Goal: Task Accomplishment & Management: Manage account settings

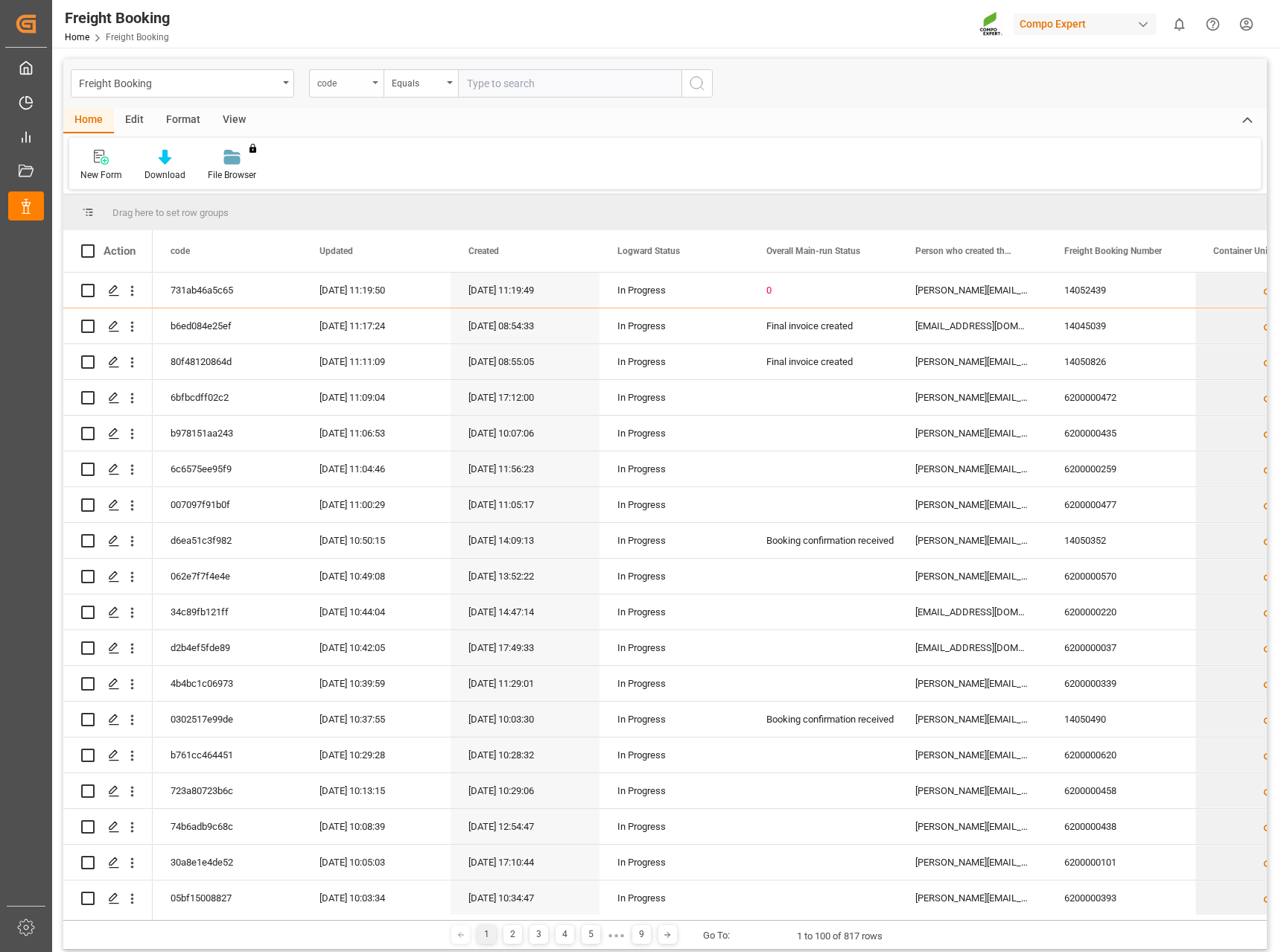
drag, startPoint x: 351, startPoint y: 82, endPoint x: 354, endPoint y: 97, distance: 15.3
click at [351, 83] on div "code" at bounding box center [343, 81] width 51 height 17
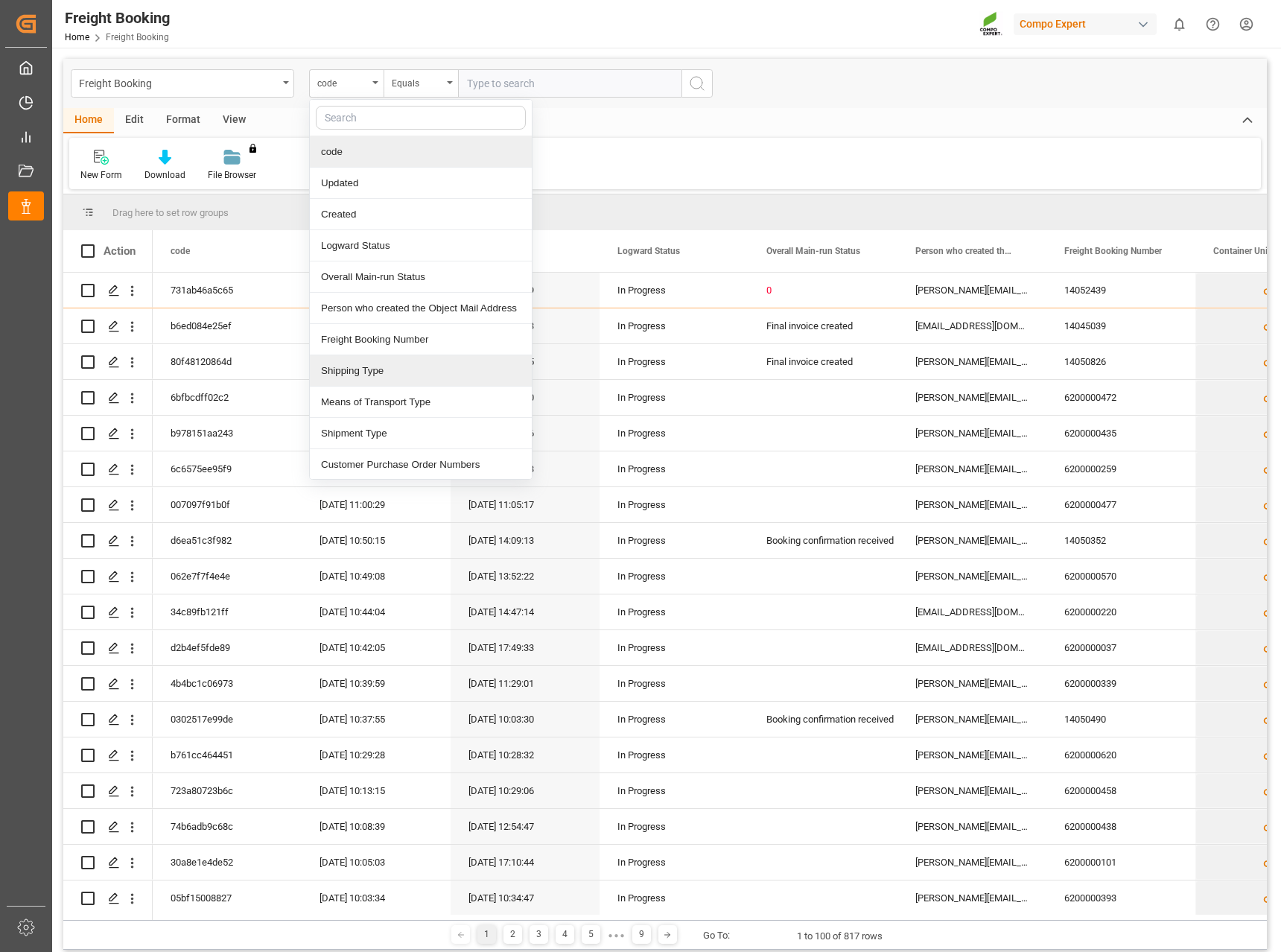
drag, startPoint x: 403, startPoint y: 355, endPoint x: 494, endPoint y: 155, distance: 219.7
click at [403, 354] on div "code Updated Created Logward Status Overall Main-run Status Person who created …" at bounding box center [420, 289] width 224 height 380
click at [407, 338] on div "Freight Booking Number" at bounding box center [420, 339] width 222 height 31
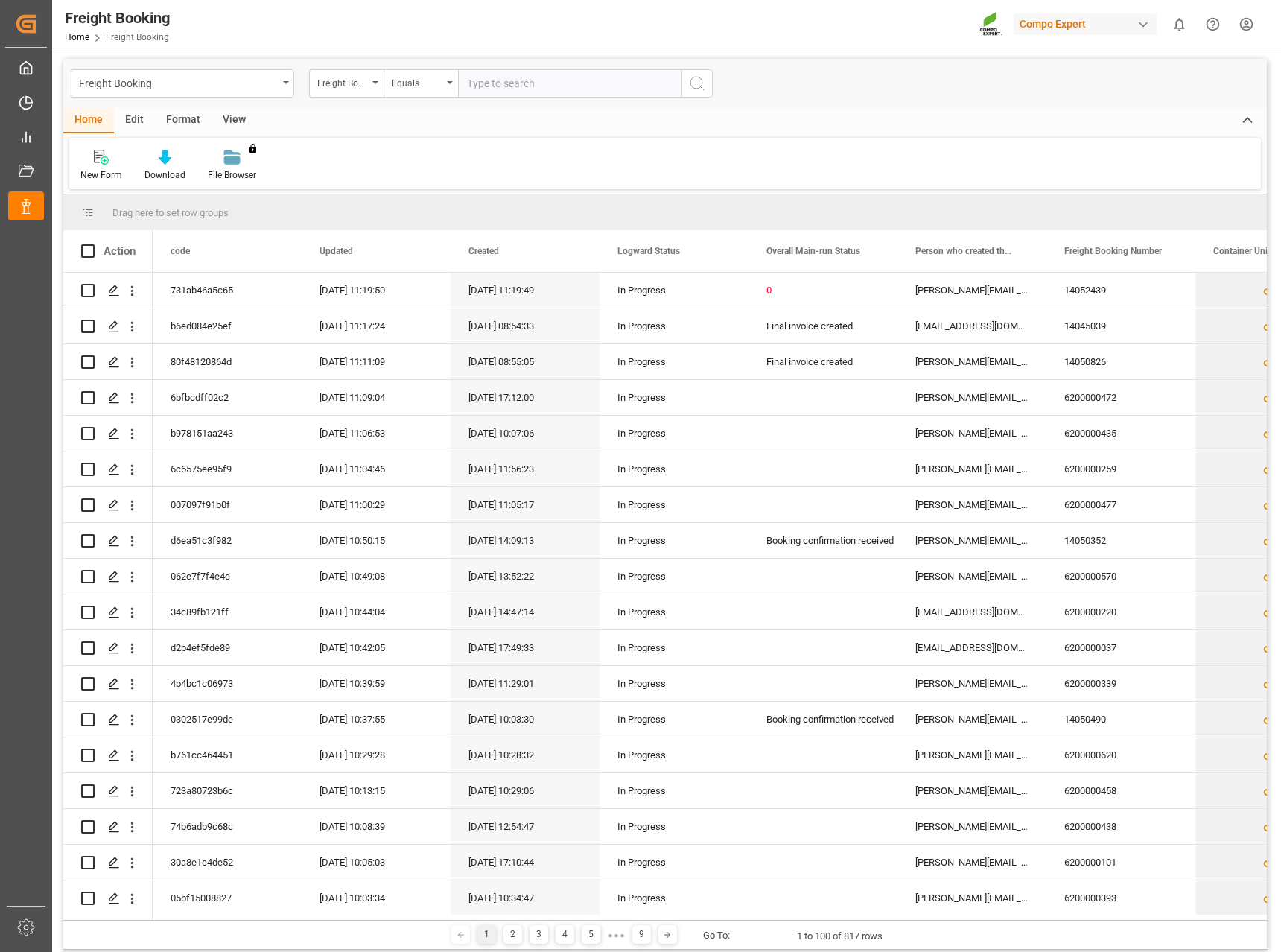
click at [559, 84] on input "text" at bounding box center [570, 83] width 224 height 28
type input "6200000457"
click at [693, 80] on icon "search button" at bounding box center [697, 83] width 18 height 18
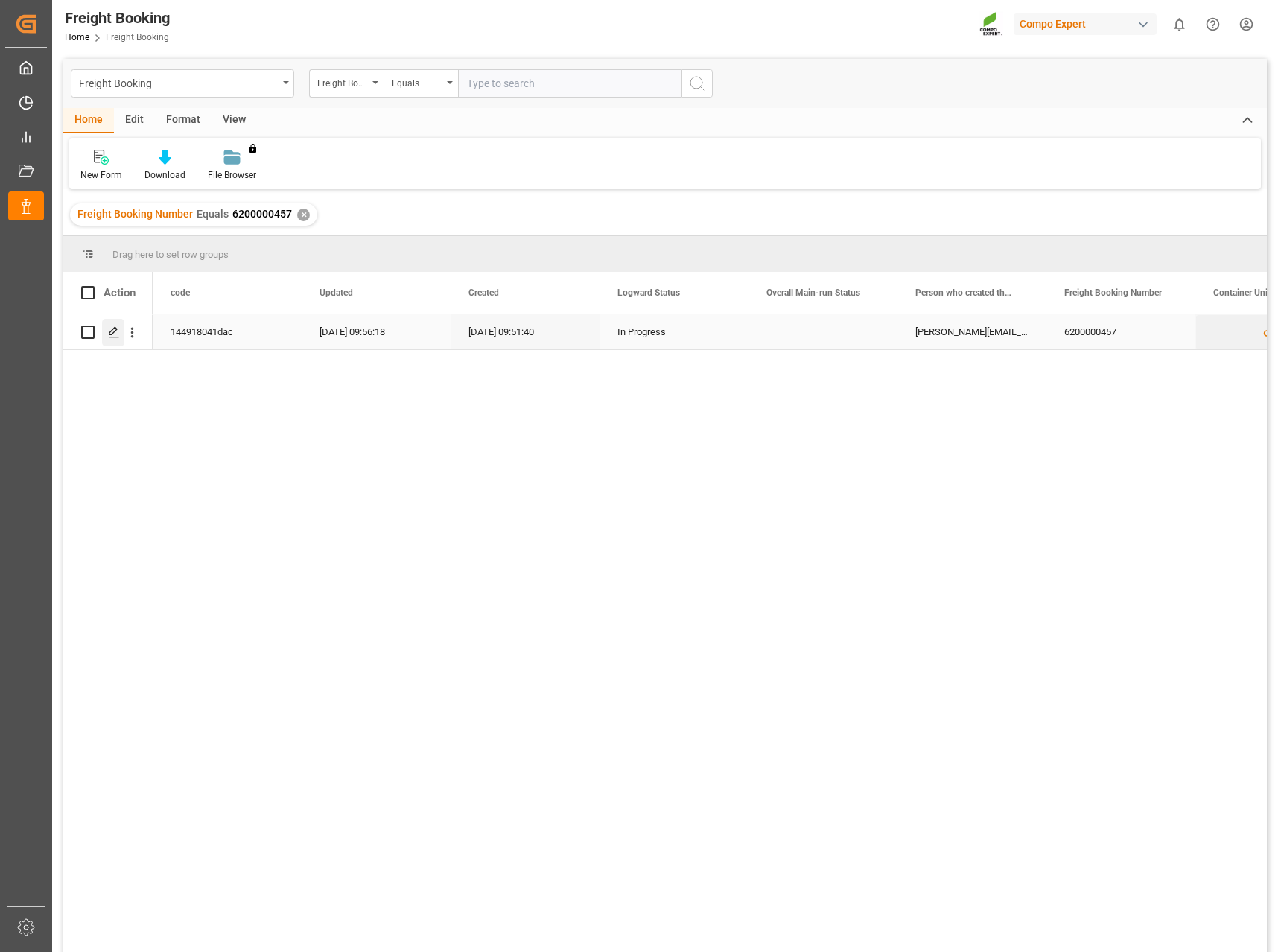
click at [113, 330] on icon "Press SPACE to select this row." at bounding box center [114, 332] width 12 height 12
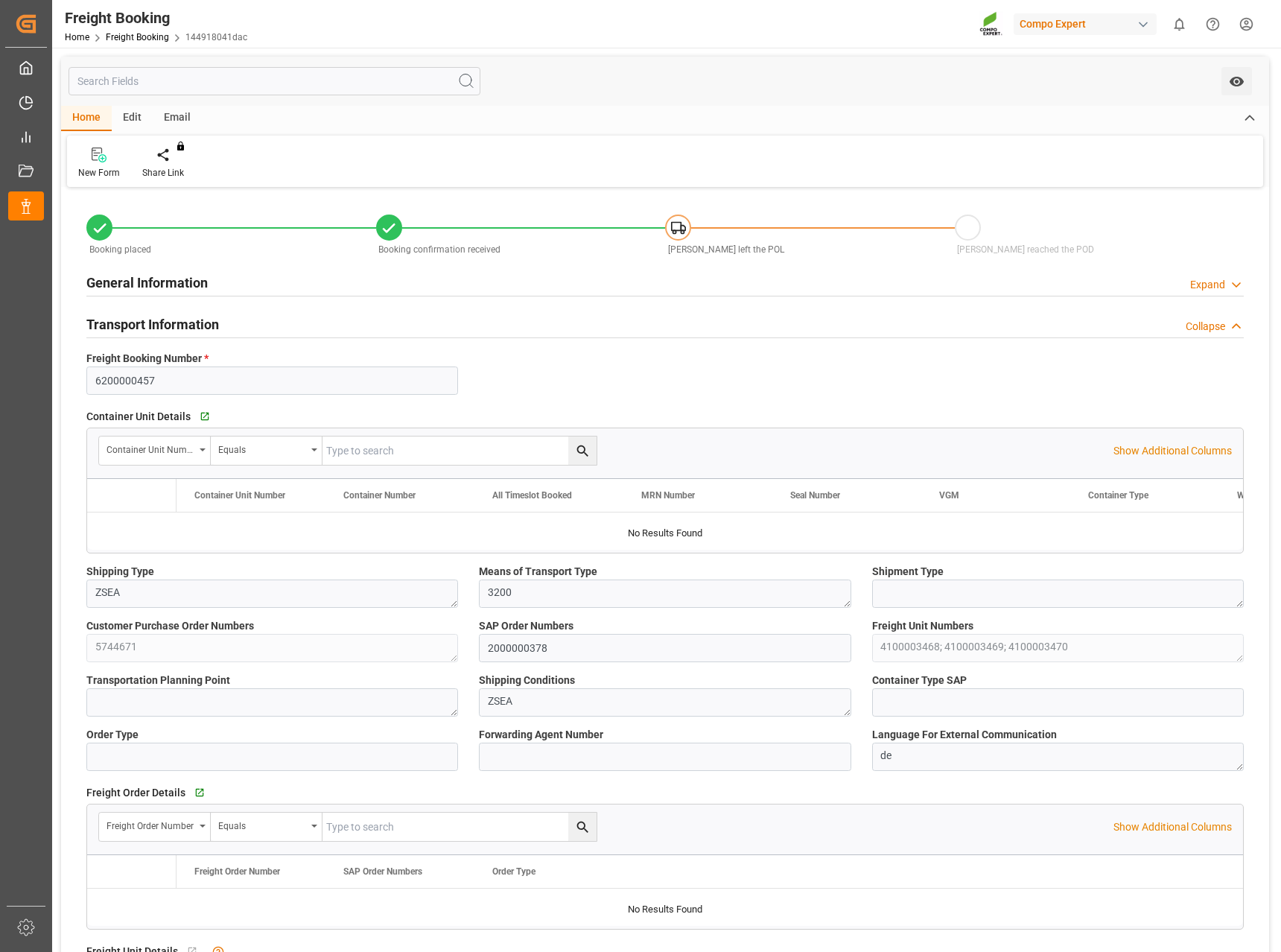
type input "[PERSON_NAME]"
type input "[PERSON_NAME] Group"
type input "9253208"
type input "BEANR"
type input "ARZAE"
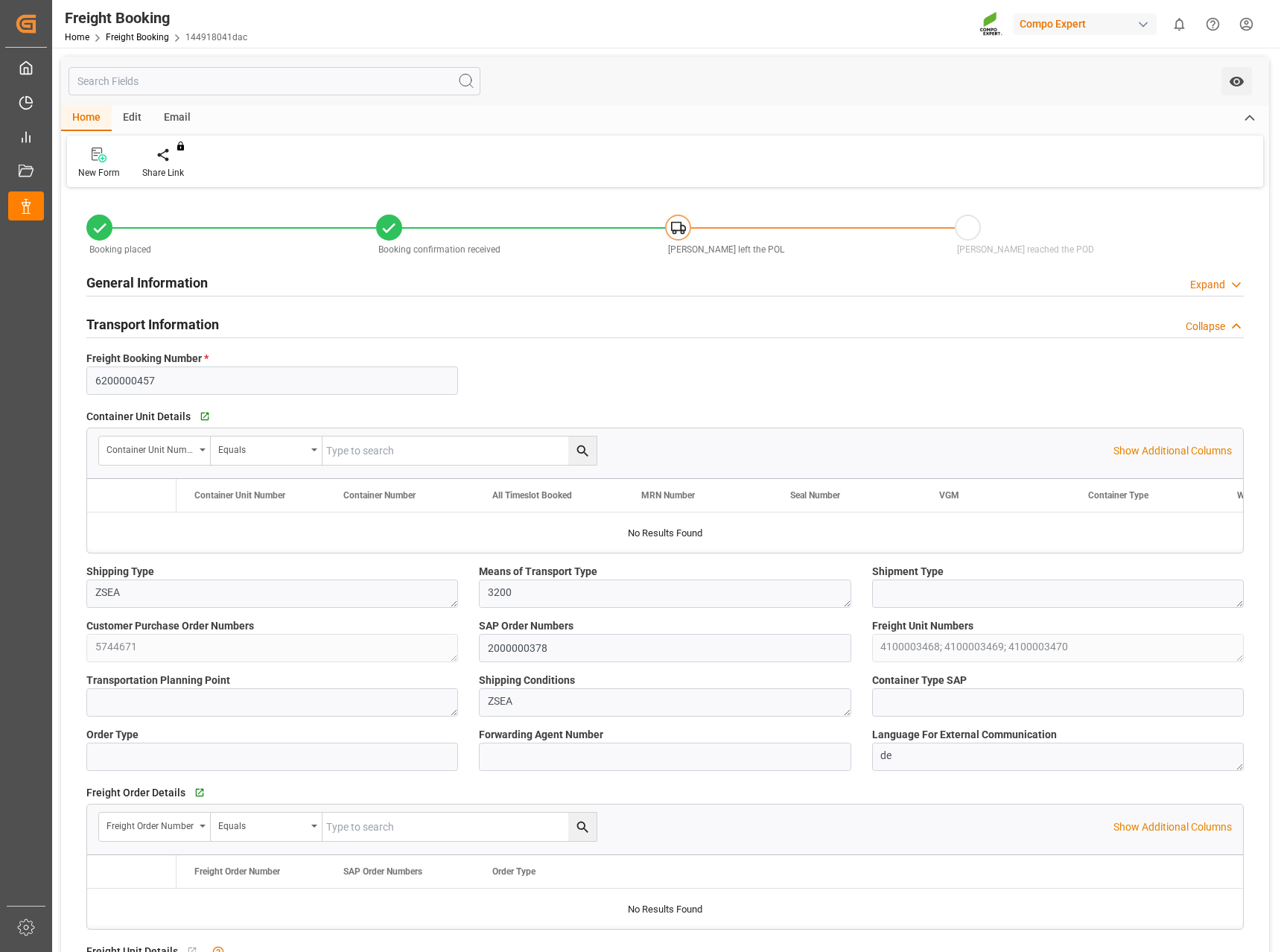
type input "0"
type input "121770"
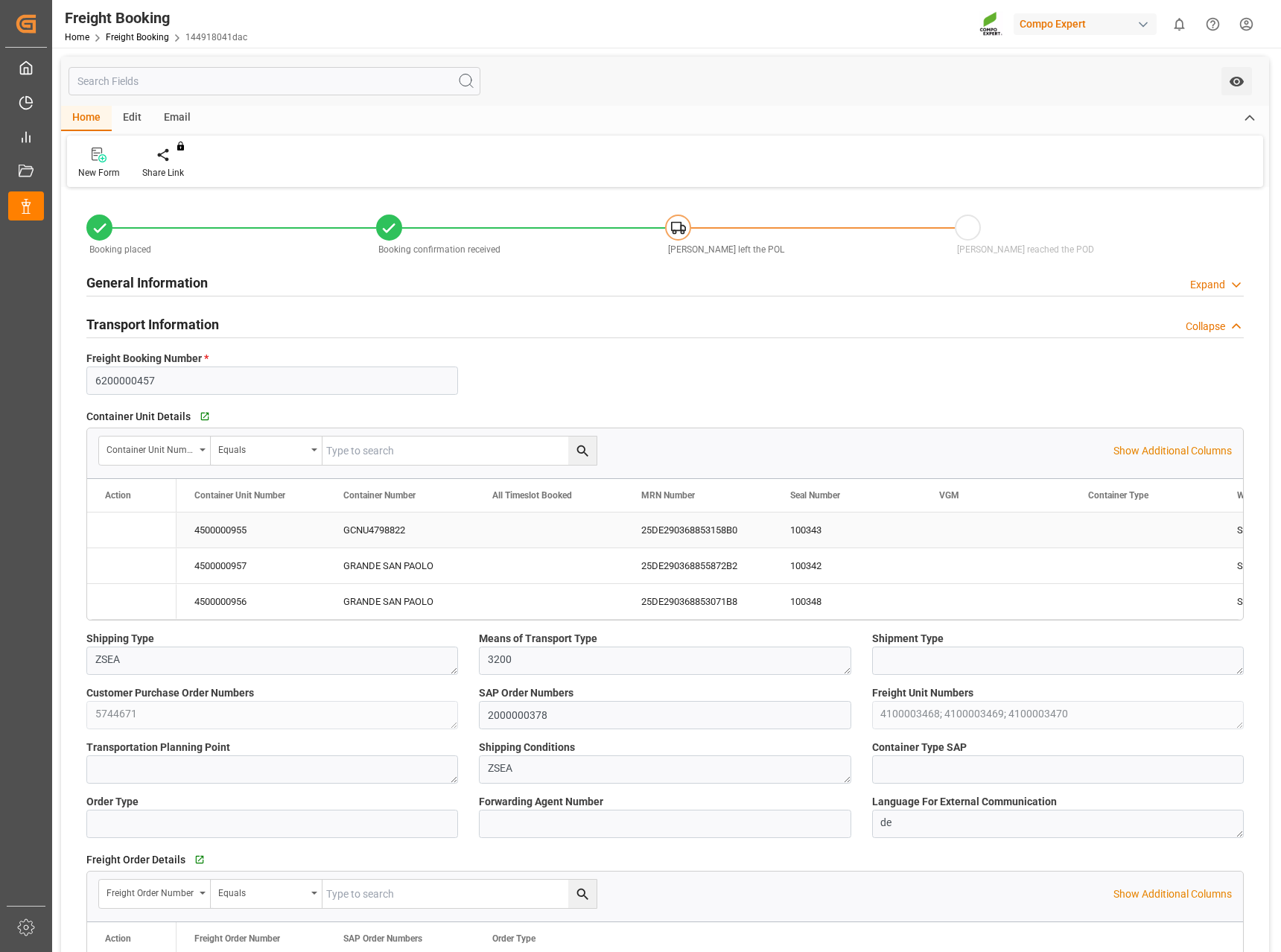
type input "[DATE] 01:00"
type input "[DATE] 06:00"
type input "[DATE] 23:00"
type input "[DATE] 23:53"
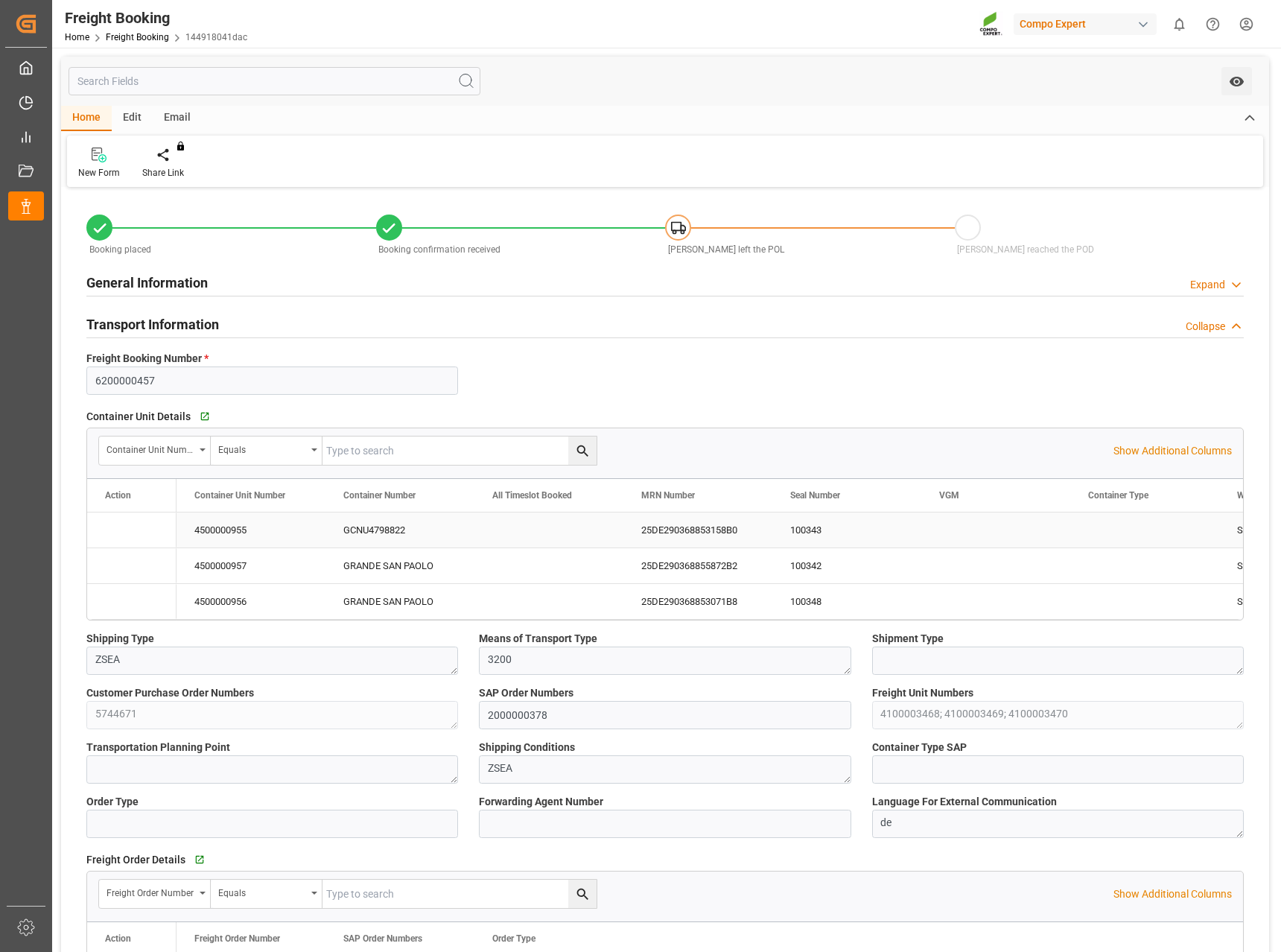
type input "[DATE] 09:51"
type input "[DATE] 20:38"
type input "[DATE] 12:05"
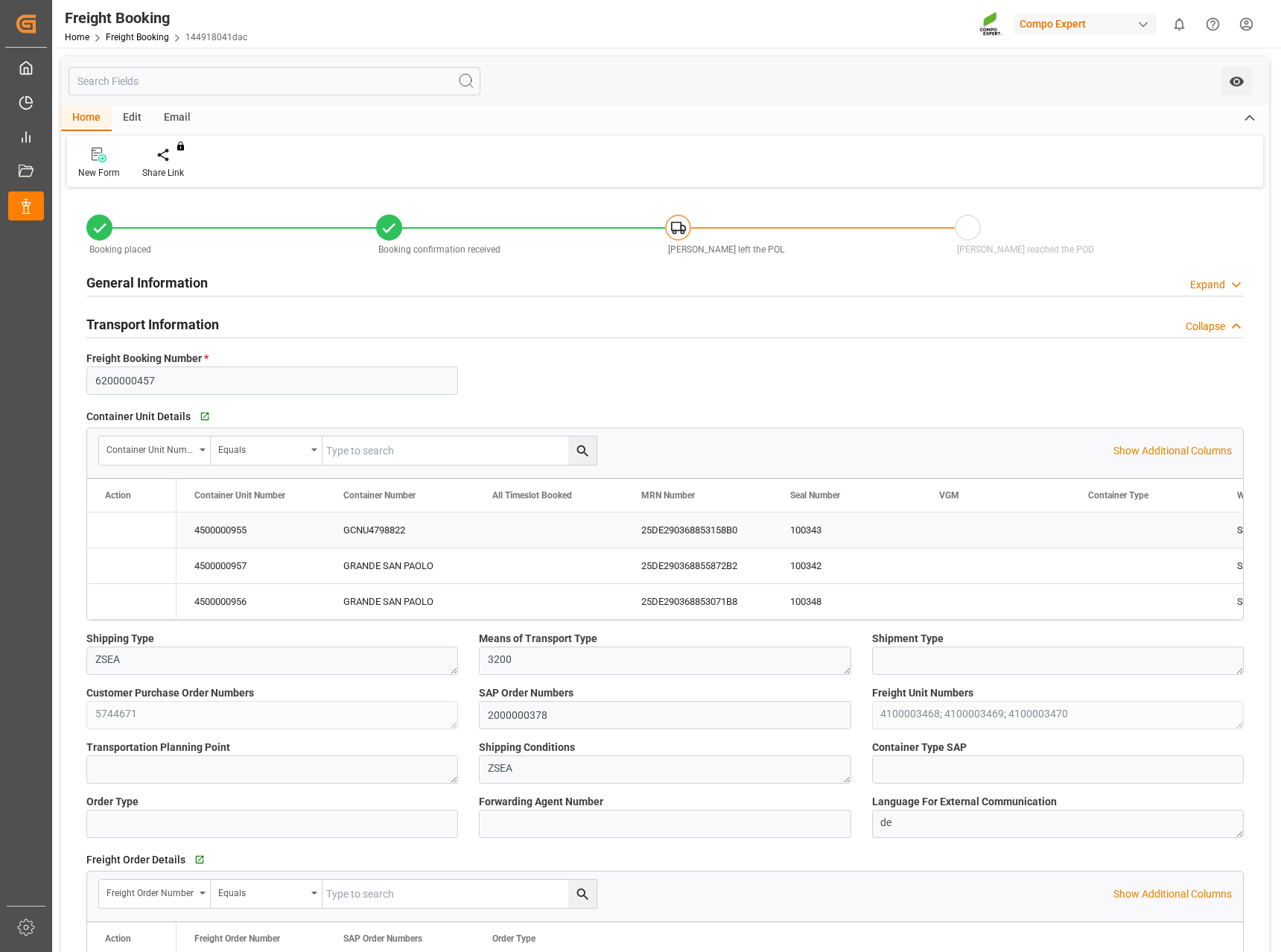
type input "[DATE] 07:06"
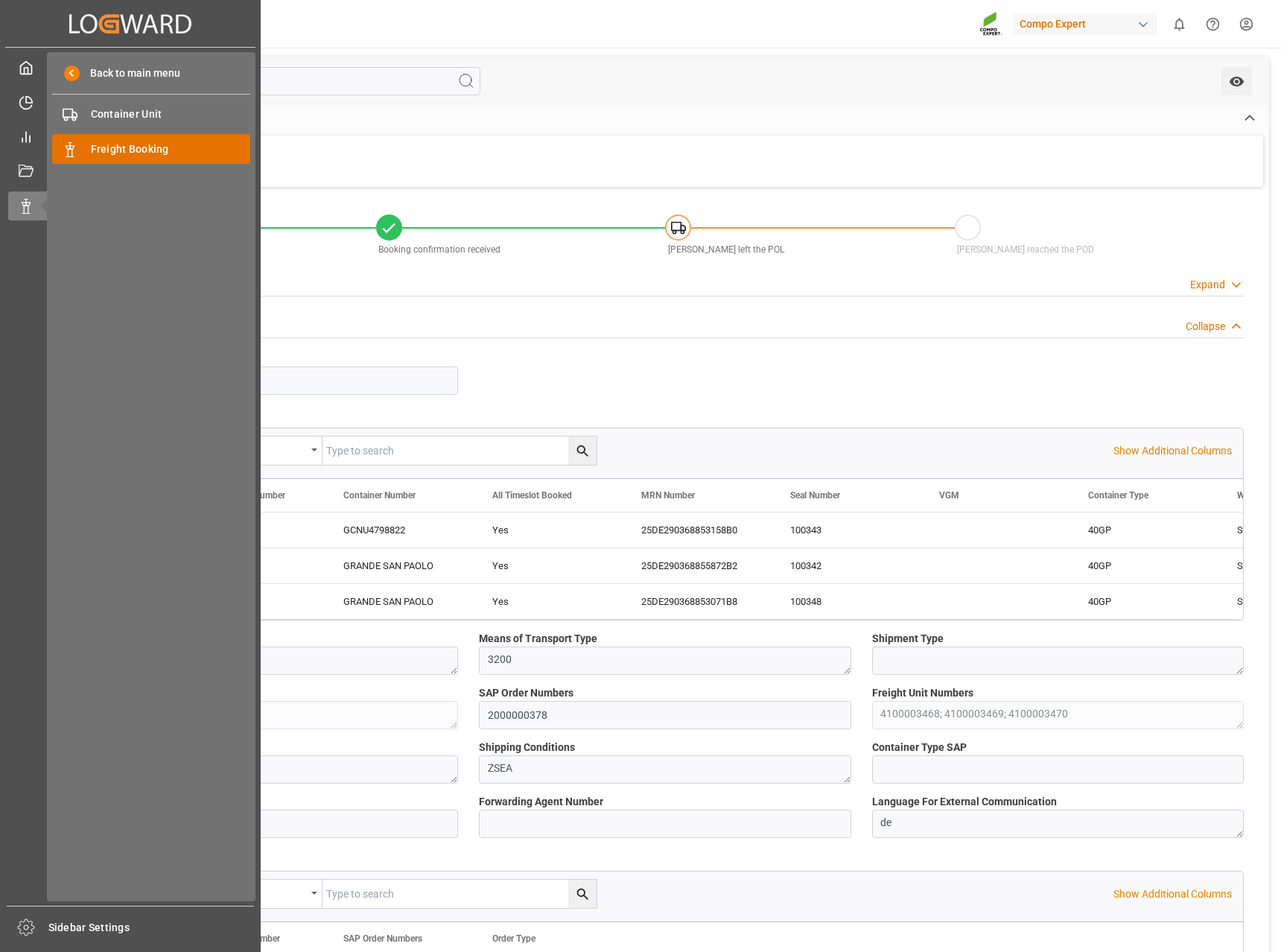
click at [130, 140] on div "Freight Booking Freight Booking" at bounding box center [151, 148] width 198 height 29
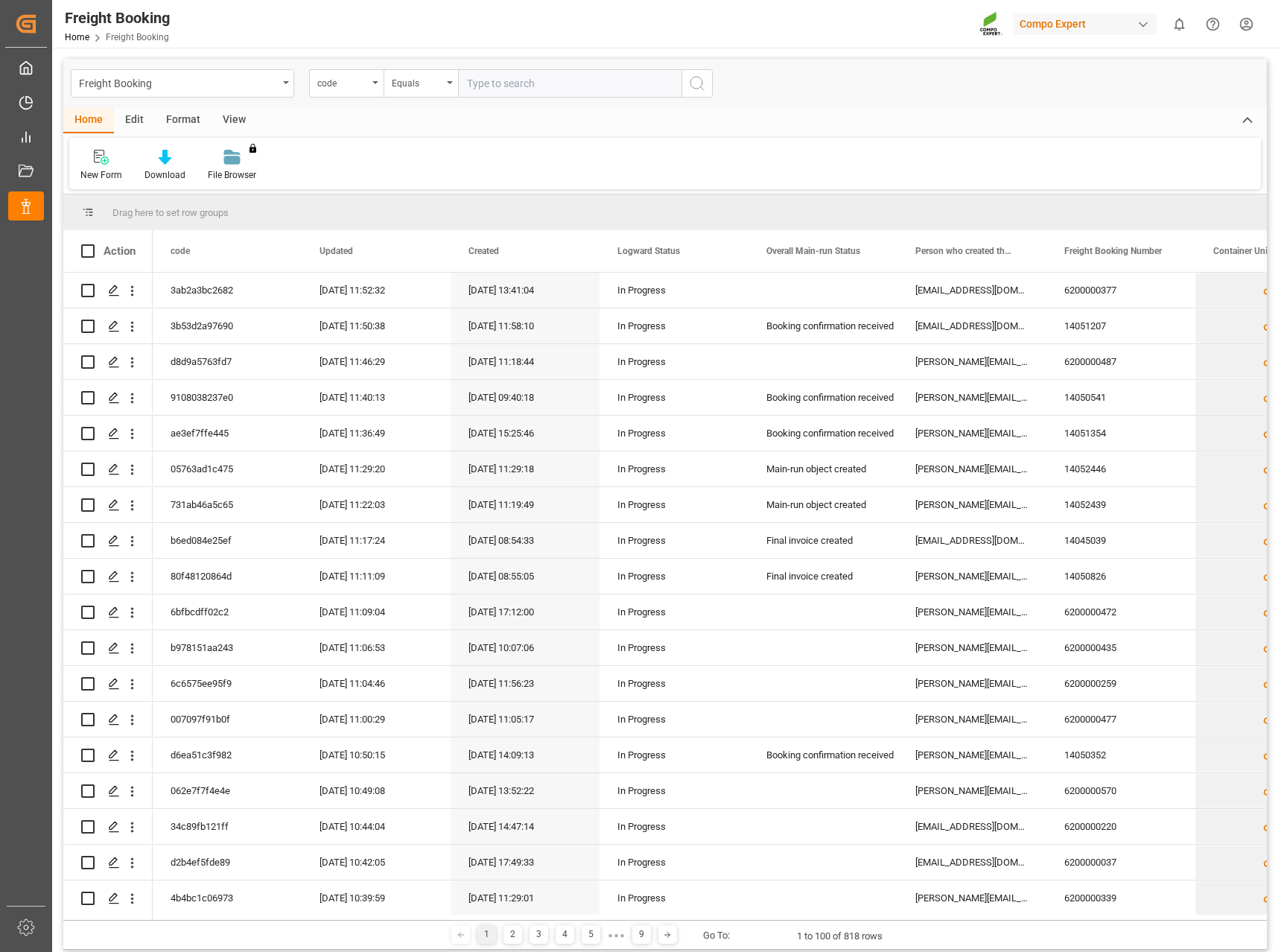
click at [1247, 17] on html "Created by potrace 1.15, written by [PERSON_NAME] [DATE]-[DATE] Created by potr…" at bounding box center [640, 476] width 1281 height 952
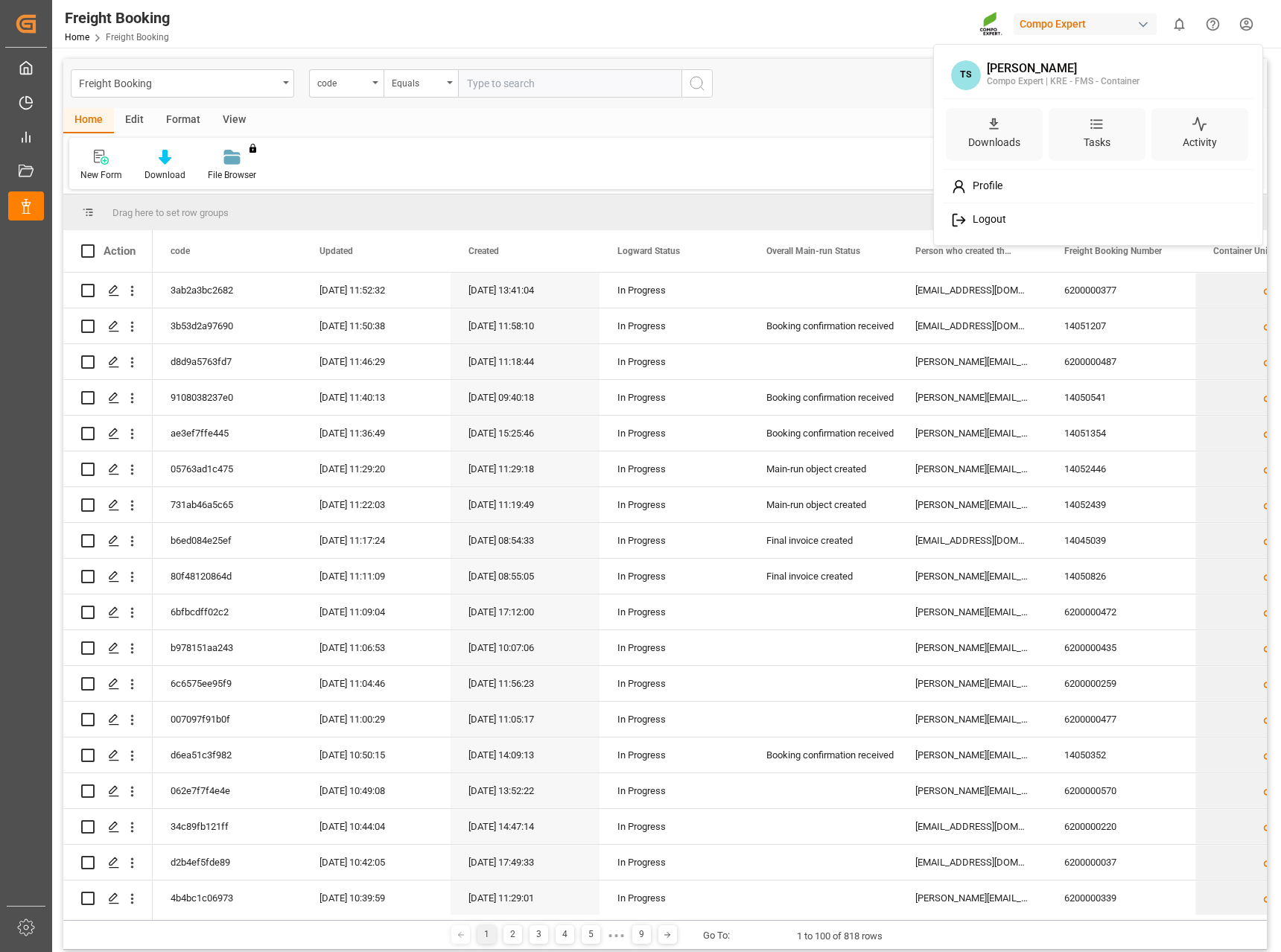
click at [991, 210] on div "Logout" at bounding box center [1098, 220] width 306 height 27
